Goal: Find specific page/section: Find specific page/section

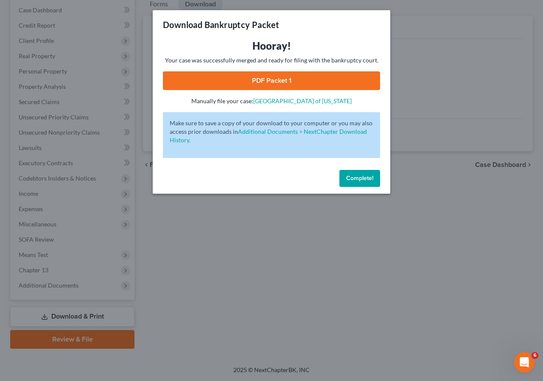
click at [353, 176] on span "Complete!" at bounding box center [359, 177] width 27 height 7
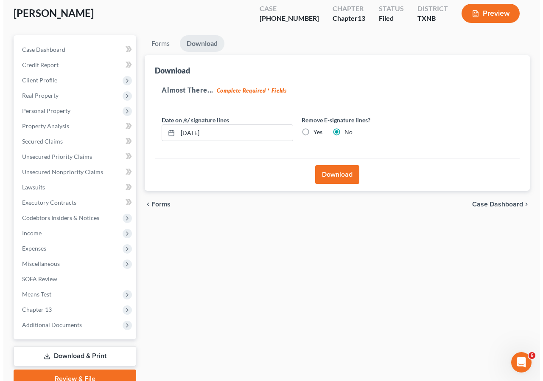
scroll to position [16, 0]
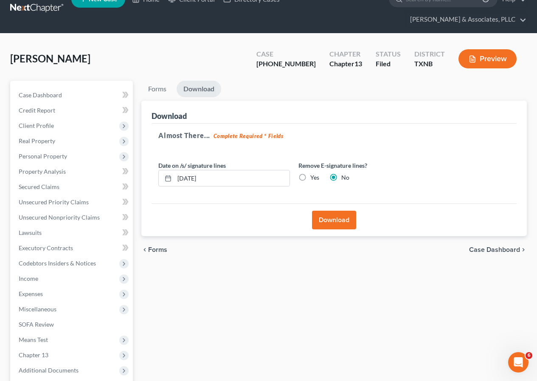
click at [492, 58] on button "Preview" at bounding box center [487, 58] width 58 height 19
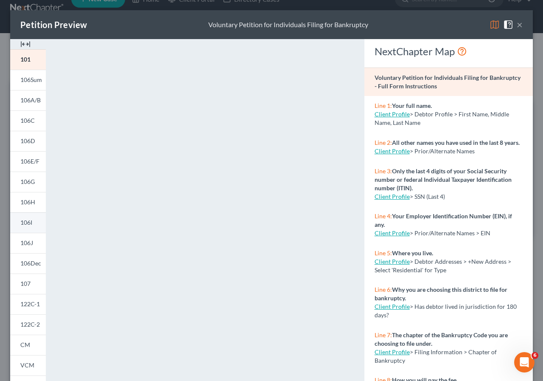
click at [22, 224] on span "106I" at bounding box center [26, 221] width 12 height 7
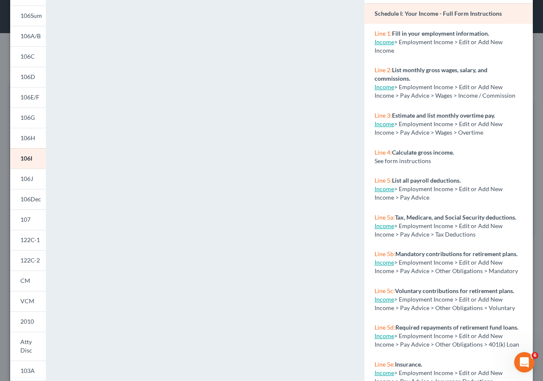
scroll to position [85, 0]
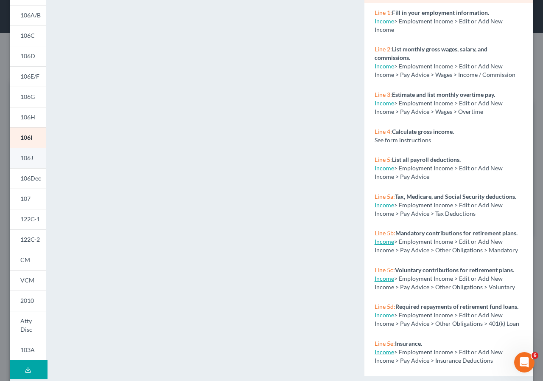
click at [27, 158] on span "106J" at bounding box center [26, 157] width 13 height 7
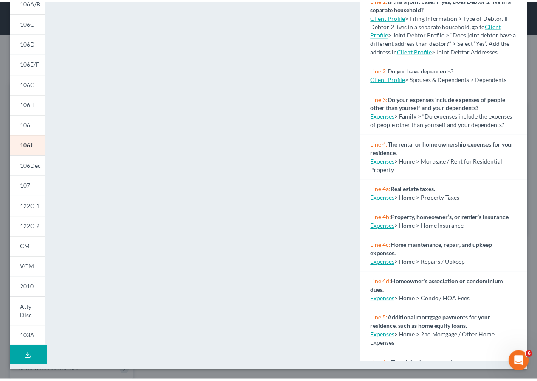
scroll to position [0, 0]
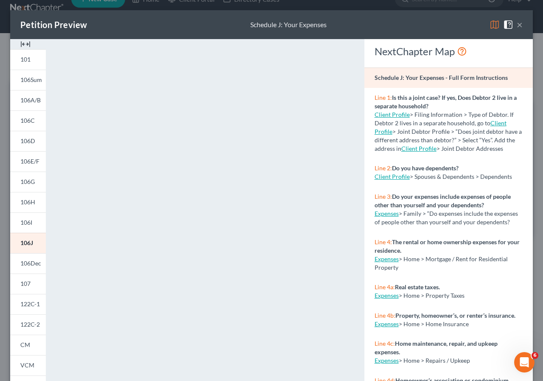
click at [517, 25] on button "×" at bounding box center [520, 25] width 6 height 10
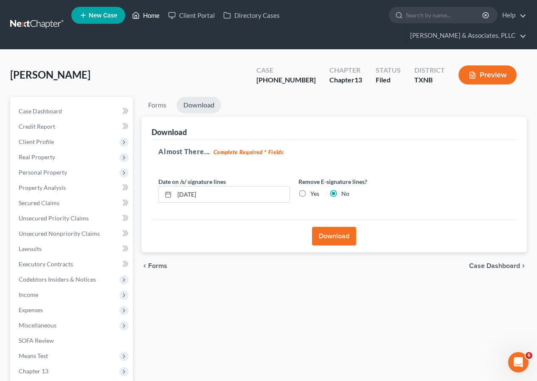
click at [149, 19] on link "Home" at bounding box center [146, 15] width 36 height 15
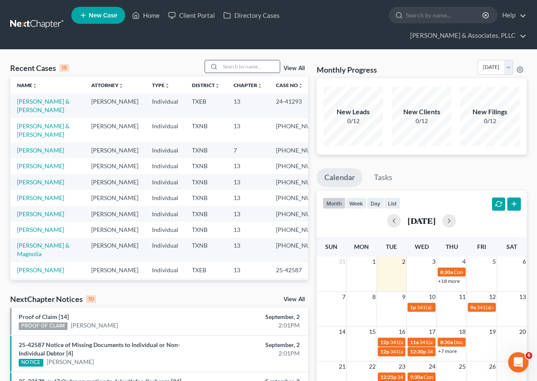
click at [251, 66] on input "search" at bounding box center [249, 66] width 59 height 12
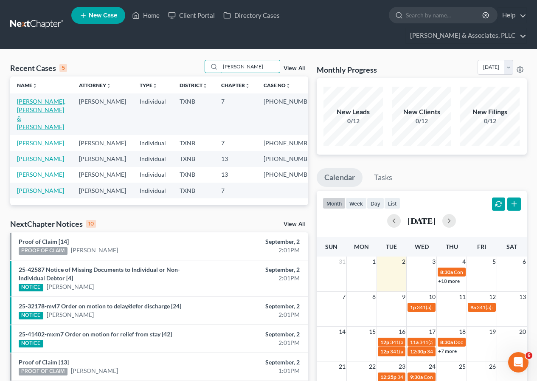
type input "[PERSON_NAME]"
click at [46, 106] on link "[PERSON_NAME], [PERSON_NAME] & [PERSON_NAME]" at bounding box center [41, 114] width 48 height 33
select select "2"
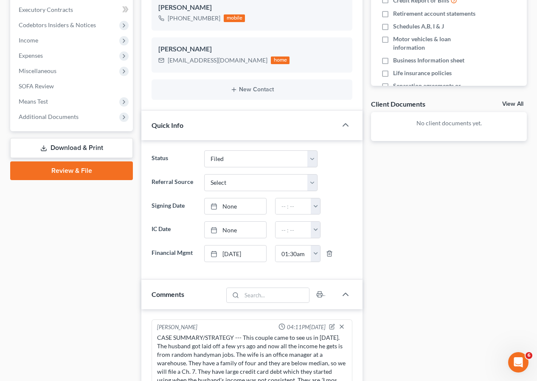
scroll to position [140, 0]
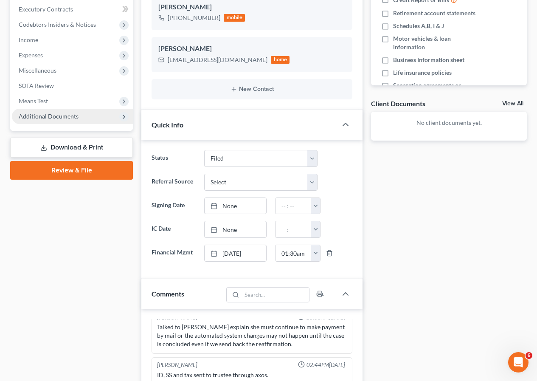
click at [56, 116] on span "Additional Documents" at bounding box center [49, 115] width 60 height 7
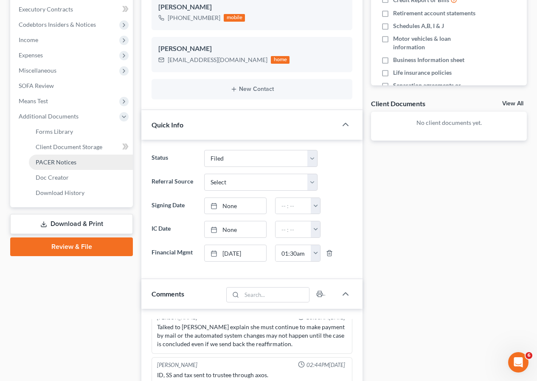
click at [63, 163] on span "PACER Notices" at bounding box center [56, 161] width 41 height 7
